Goal: Find specific page/section: Find specific page/section

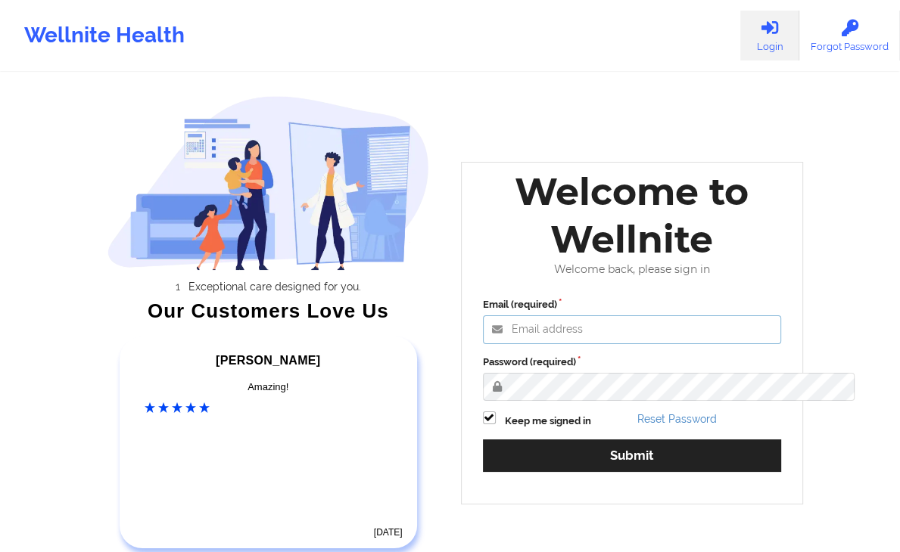
click at [554, 344] on input "Email (required)" at bounding box center [632, 330] width 299 height 29
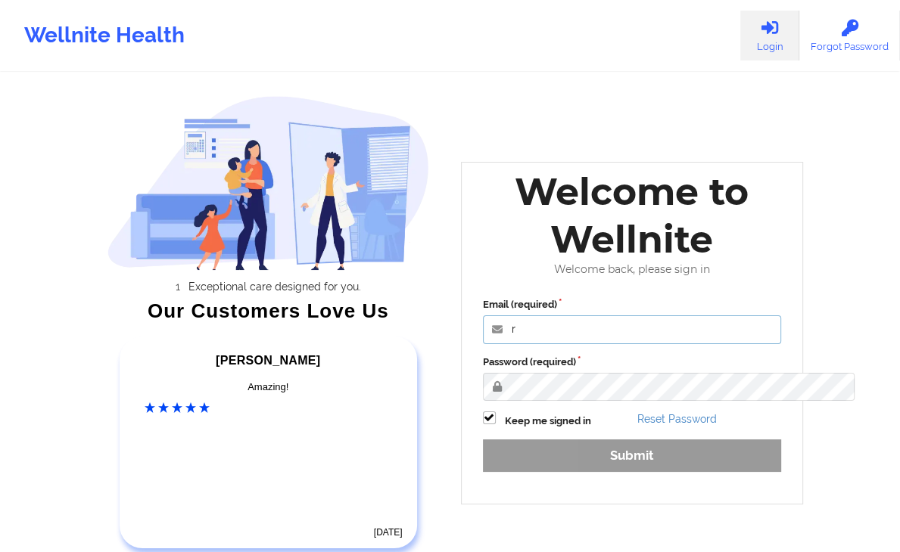
type input "[PERSON_NAME][EMAIL_ADDRESS][DOMAIN_NAME]"
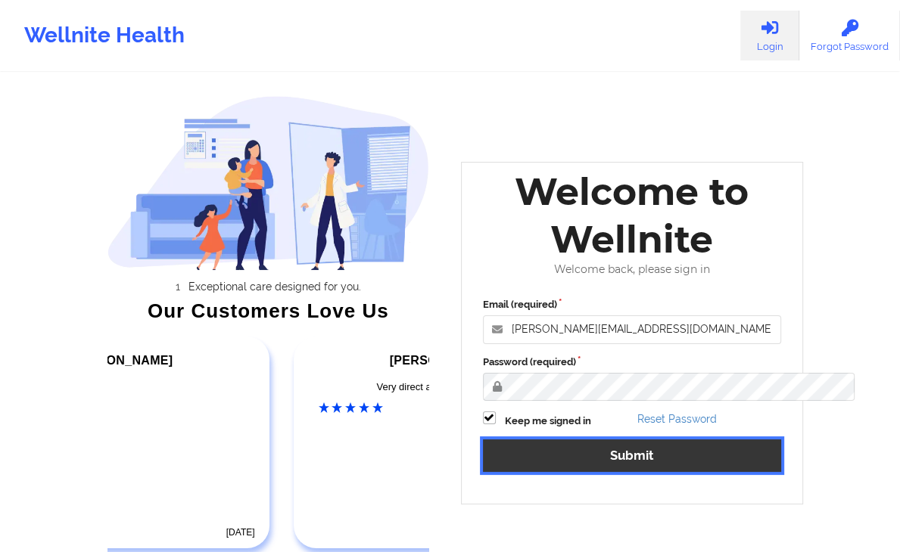
click at [606, 367] on button "Submit" at bounding box center [632, 456] width 299 height 33
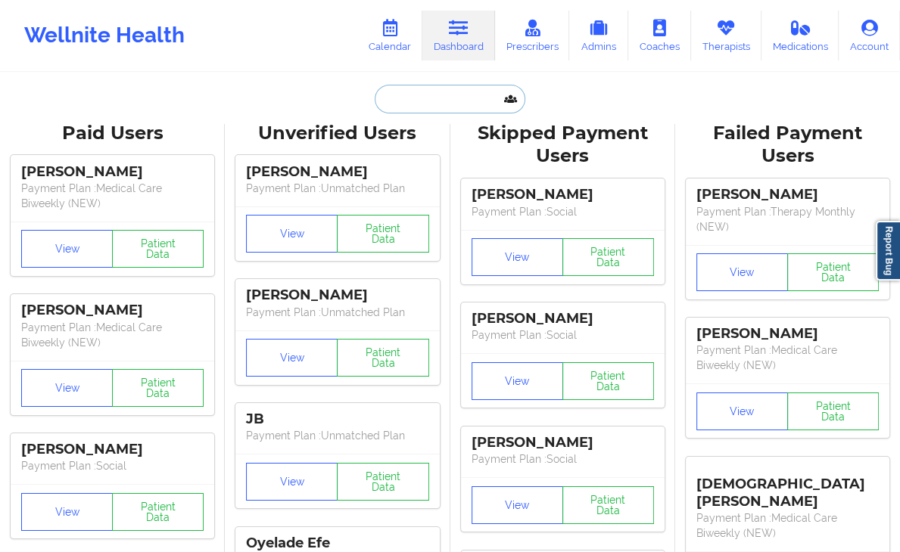
click at [417, 93] on input "text" at bounding box center [450, 99] width 150 height 29
paste input "[PERSON_NAME]"
type input "[PERSON_NAME]"
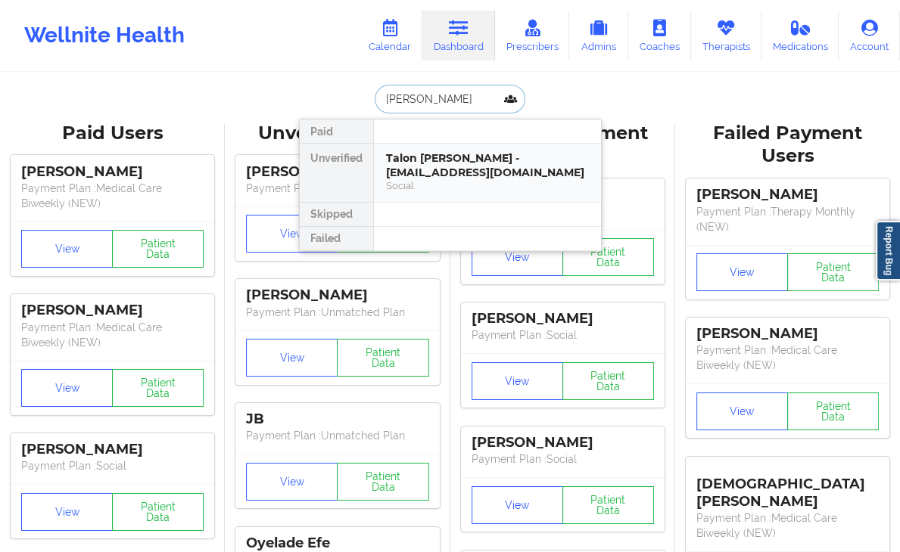
click at [448, 173] on div "Talon [PERSON_NAME] - [EMAIL_ADDRESS][DOMAIN_NAME]" at bounding box center [487, 165] width 203 height 28
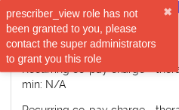
scroll to position [1789, 0]
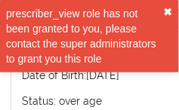
click at [169, 11] on button "✖︎" at bounding box center [168, 12] width 9 height 12
click at [173, 9] on button "✖︎" at bounding box center [168, 12] width 9 height 12
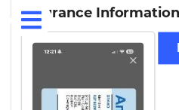
scroll to position [1936, 0]
